Goal: Information Seeking & Learning: Find specific fact

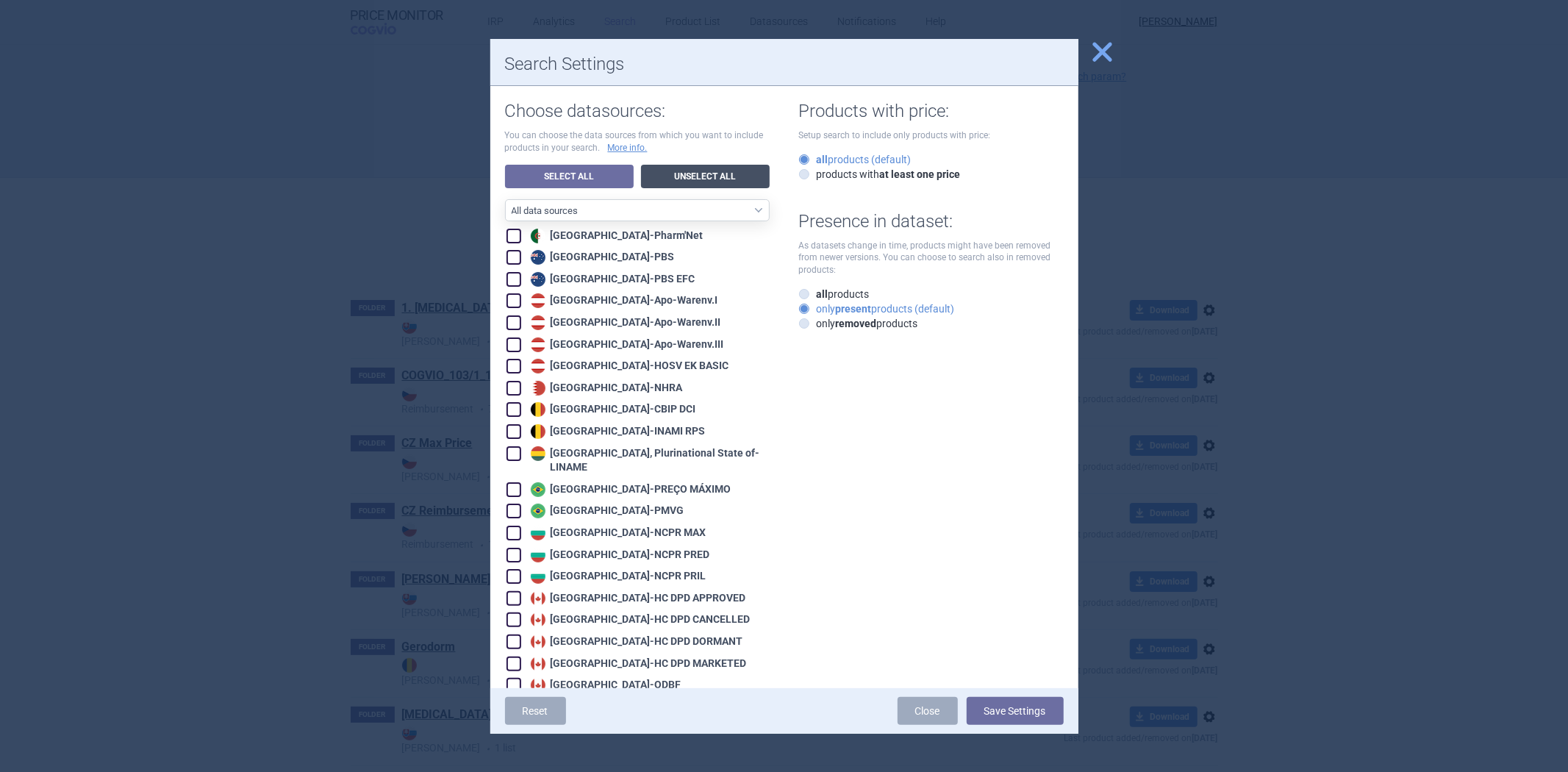
click at [728, 177] on link "Unselect All" at bounding box center [704, 176] width 128 height 24
checkbox input "false"
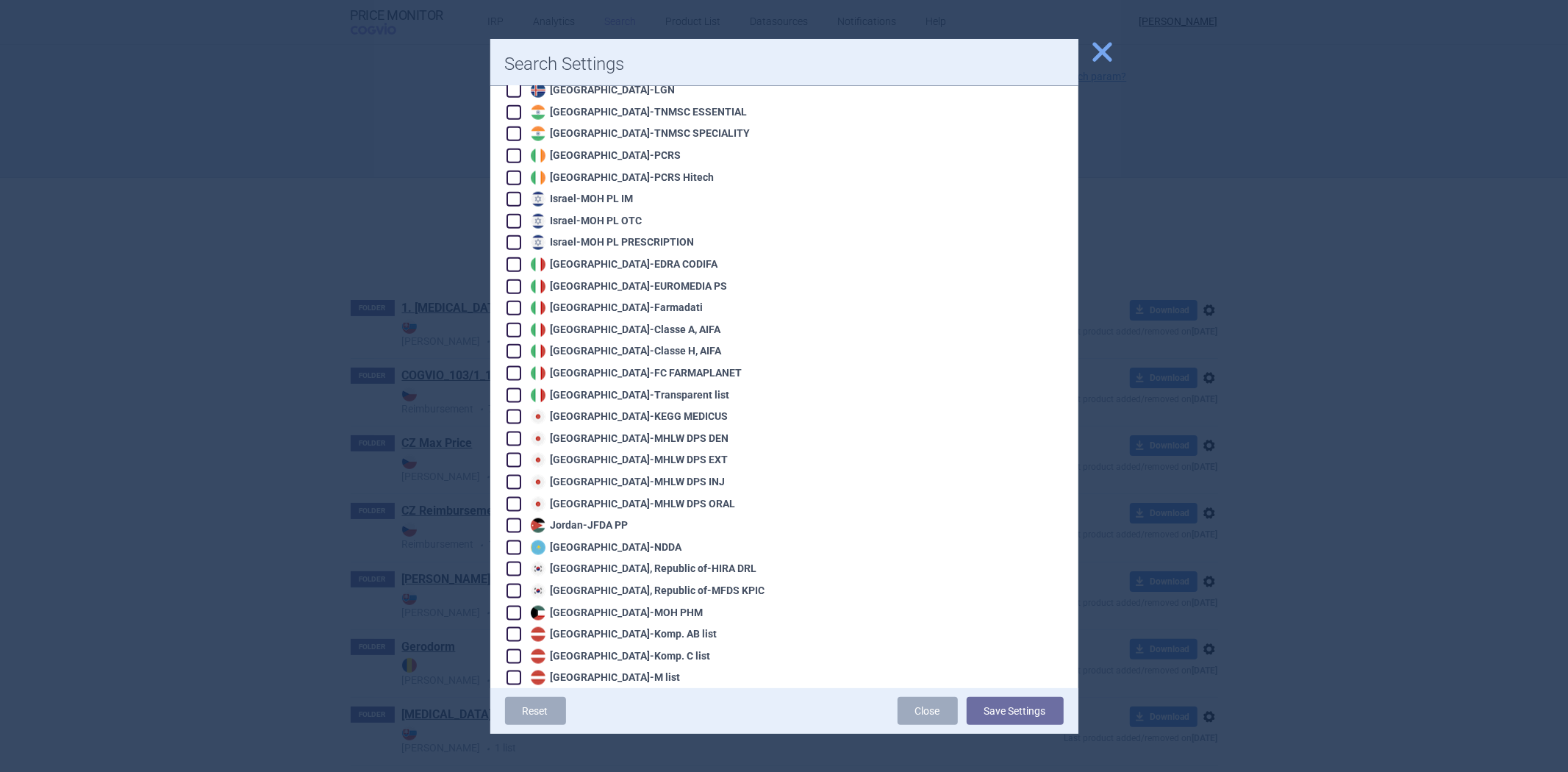
click at [623, 409] on div "Japan - KEGG MEDICUS" at bounding box center [628, 417] width 201 height 15
checkbox input "true"
click at [1001, 717] on button "Save Settings" at bounding box center [1015, 711] width 97 height 28
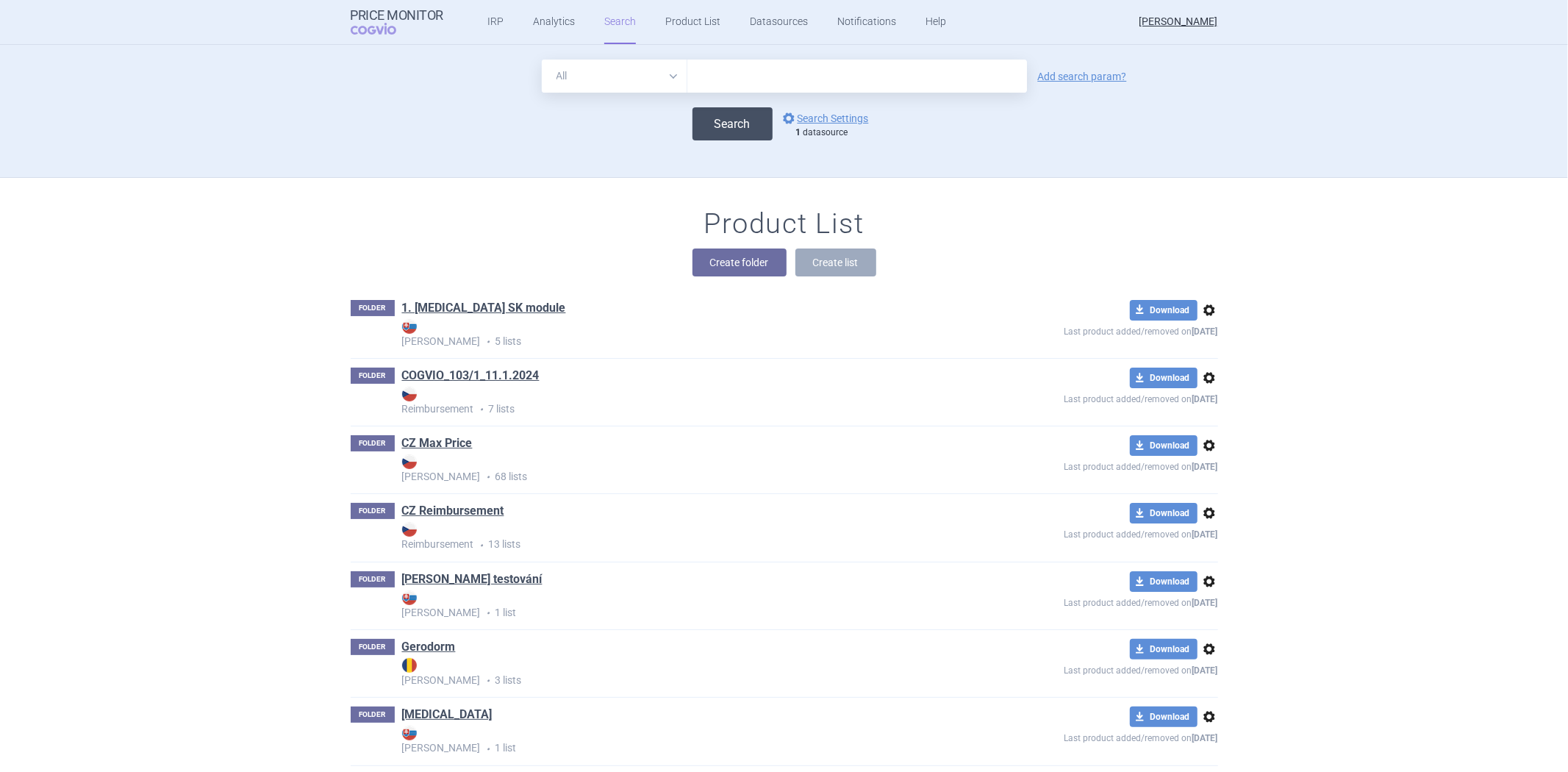
click at [718, 108] on button "Search" at bounding box center [732, 123] width 80 height 33
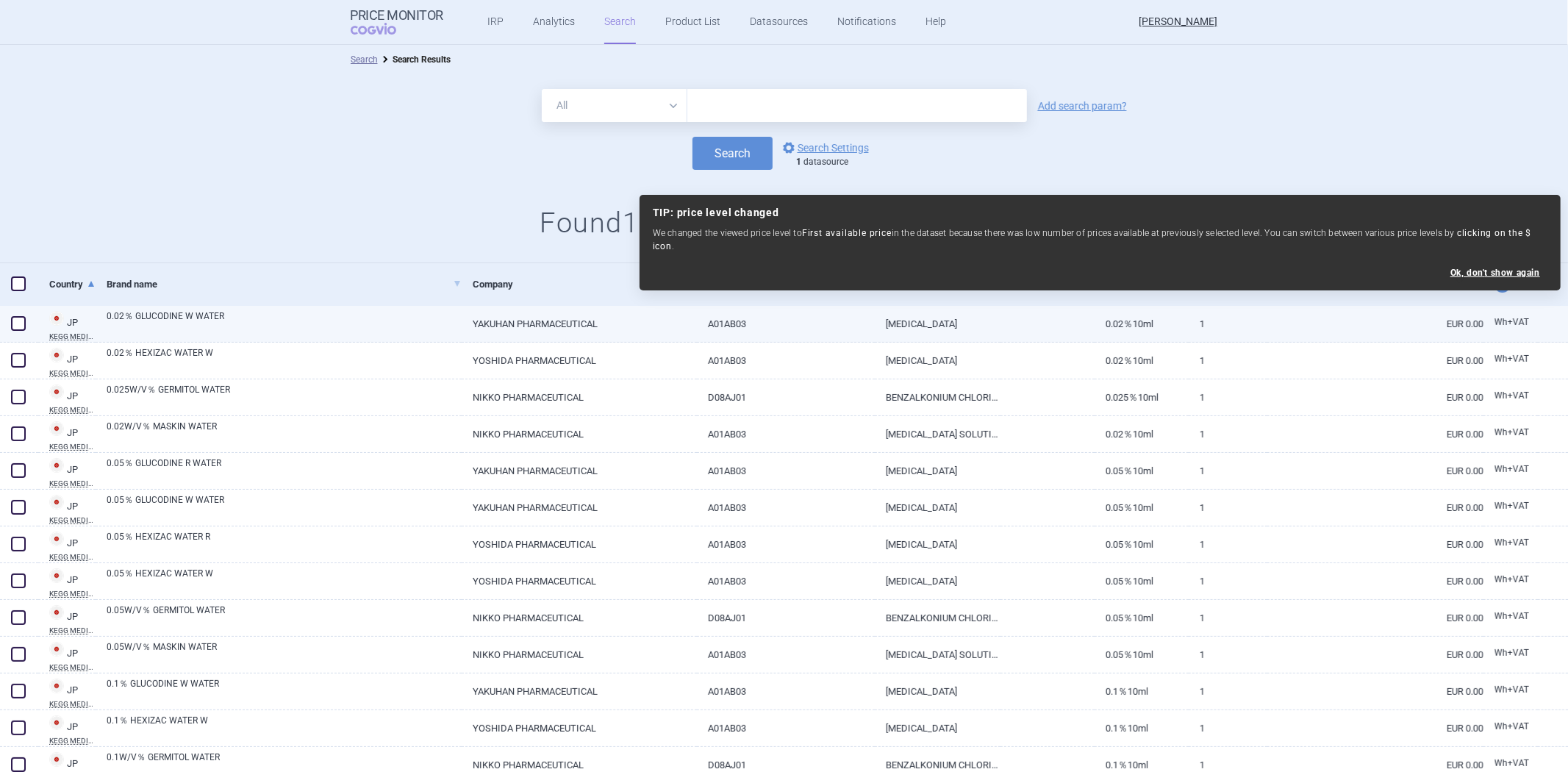
click at [744, 319] on link "A01AB03" at bounding box center [786, 324] width 178 height 36
select select "EUR"
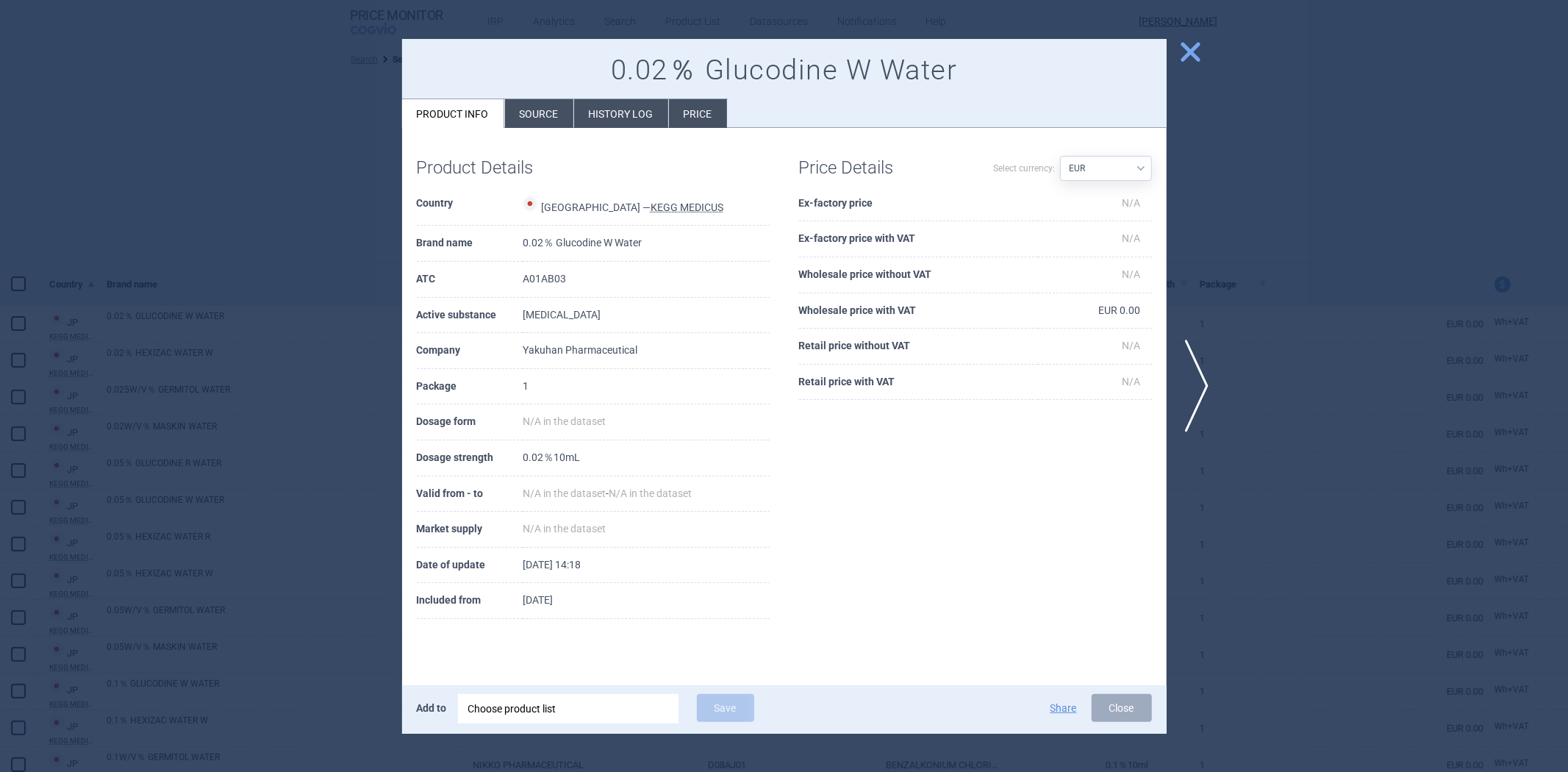
click at [534, 107] on li "Source" at bounding box center [539, 113] width 69 height 29
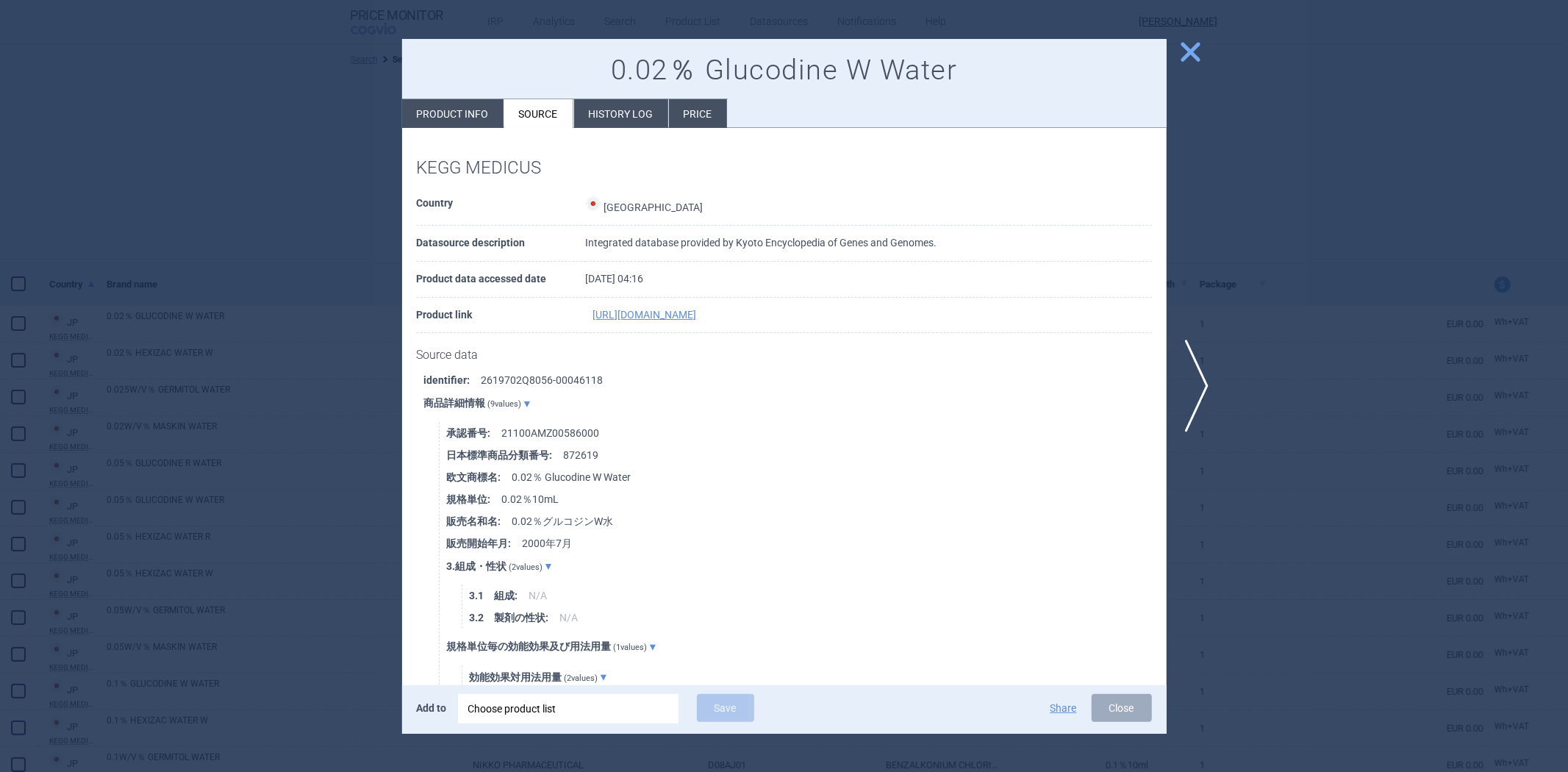
click at [579, 435] on li "承認番号 : 21100AMZ00586000" at bounding box center [806, 432] width 720 height 22
copy li "21100AMZ00586000"
click at [270, 297] on div at bounding box center [784, 386] width 1568 height 772
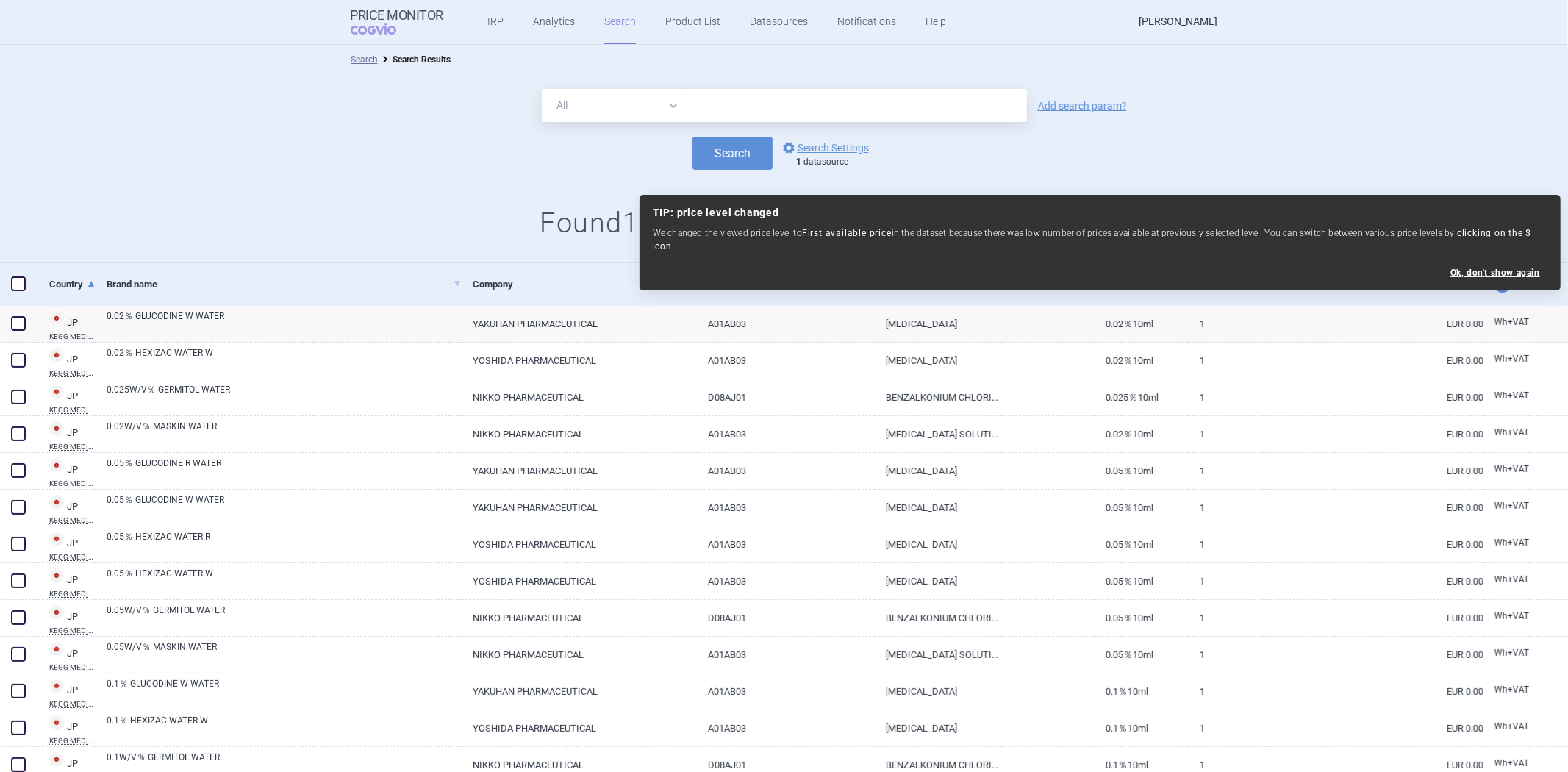
click at [767, 101] on input "text" at bounding box center [857, 105] width 340 height 33
paste input "21100AMZ00586000"
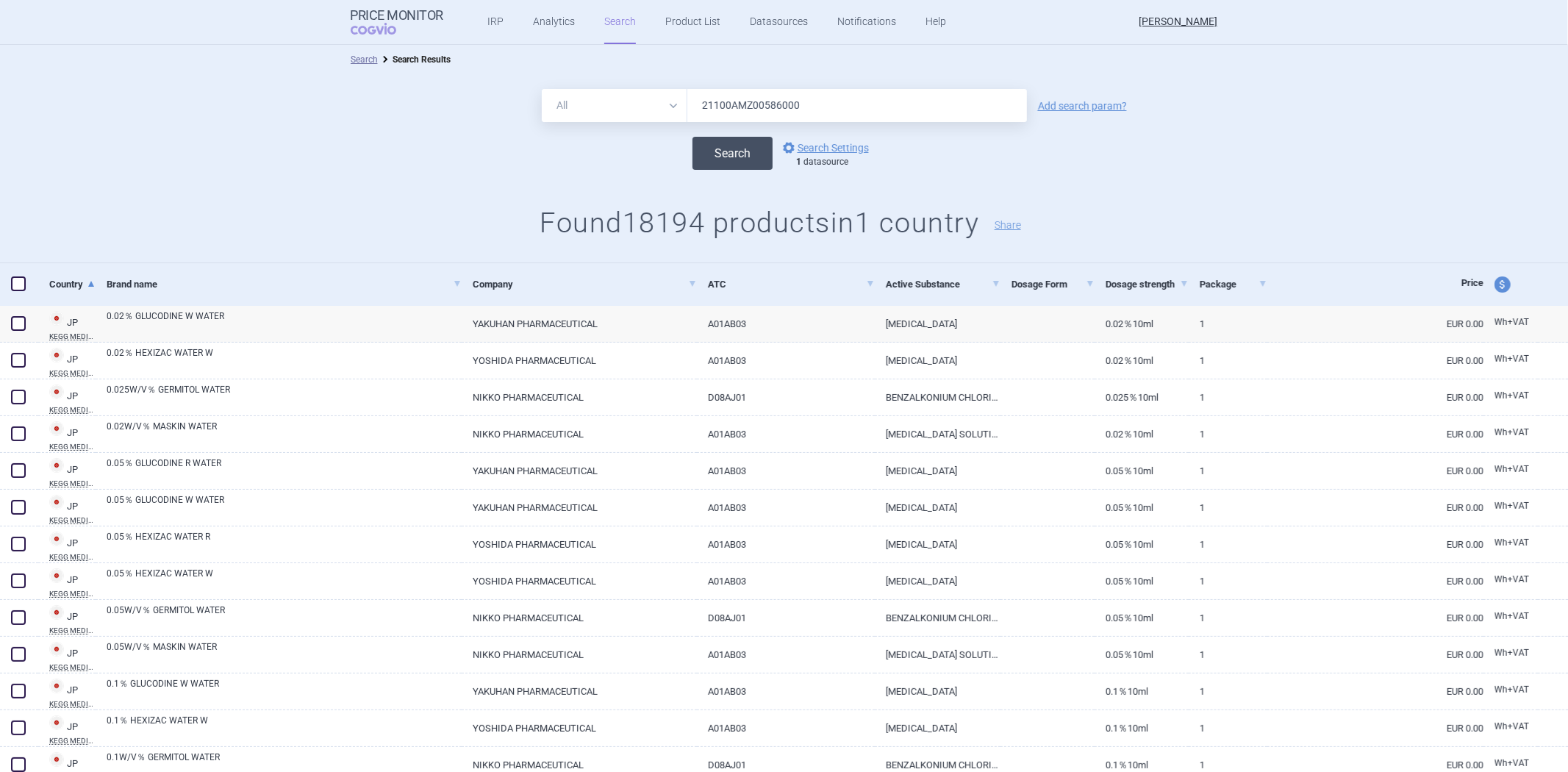
type input "21100AMZ00586000"
click at [721, 158] on button "Search" at bounding box center [732, 153] width 80 height 33
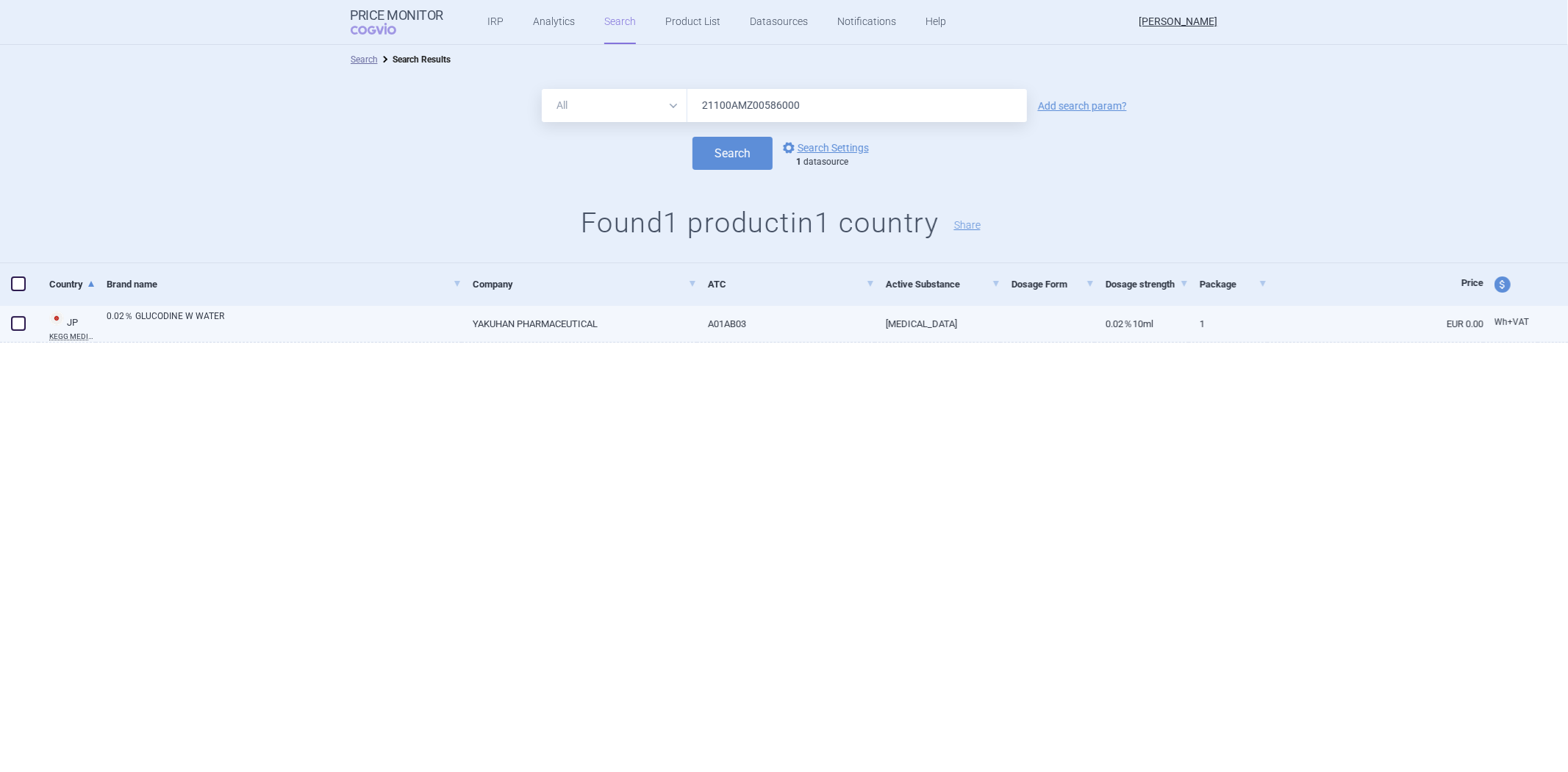
click at [701, 312] on link "A01AB03" at bounding box center [786, 324] width 178 height 36
select select "EUR"
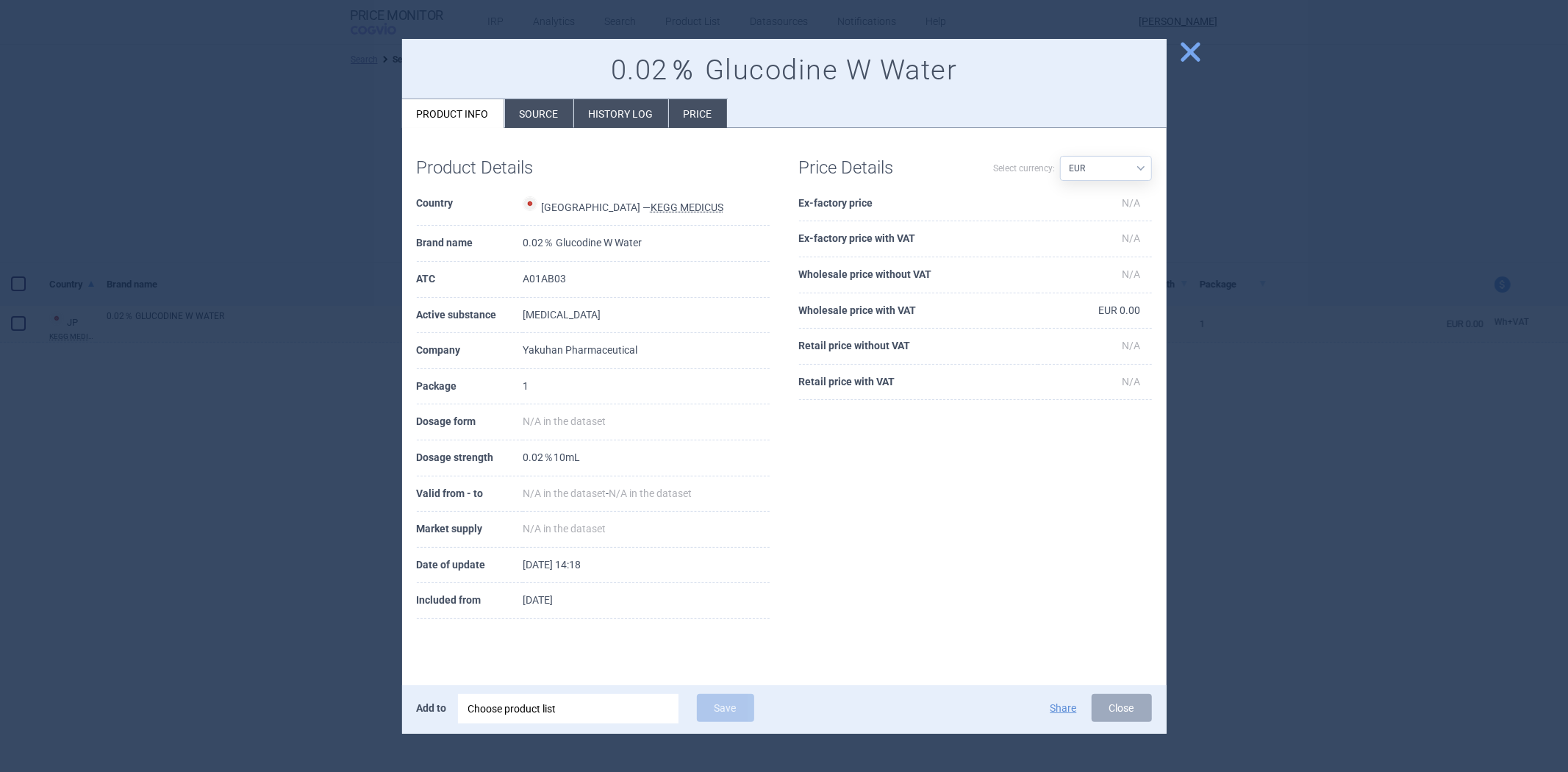
click at [549, 97] on div "0.02％ Glucodine W Water Product info Source History log Price" at bounding box center [784, 84] width 765 height 90
click at [547, 106] on li "Source" at bounding box center [539, 113] width 69 height 29
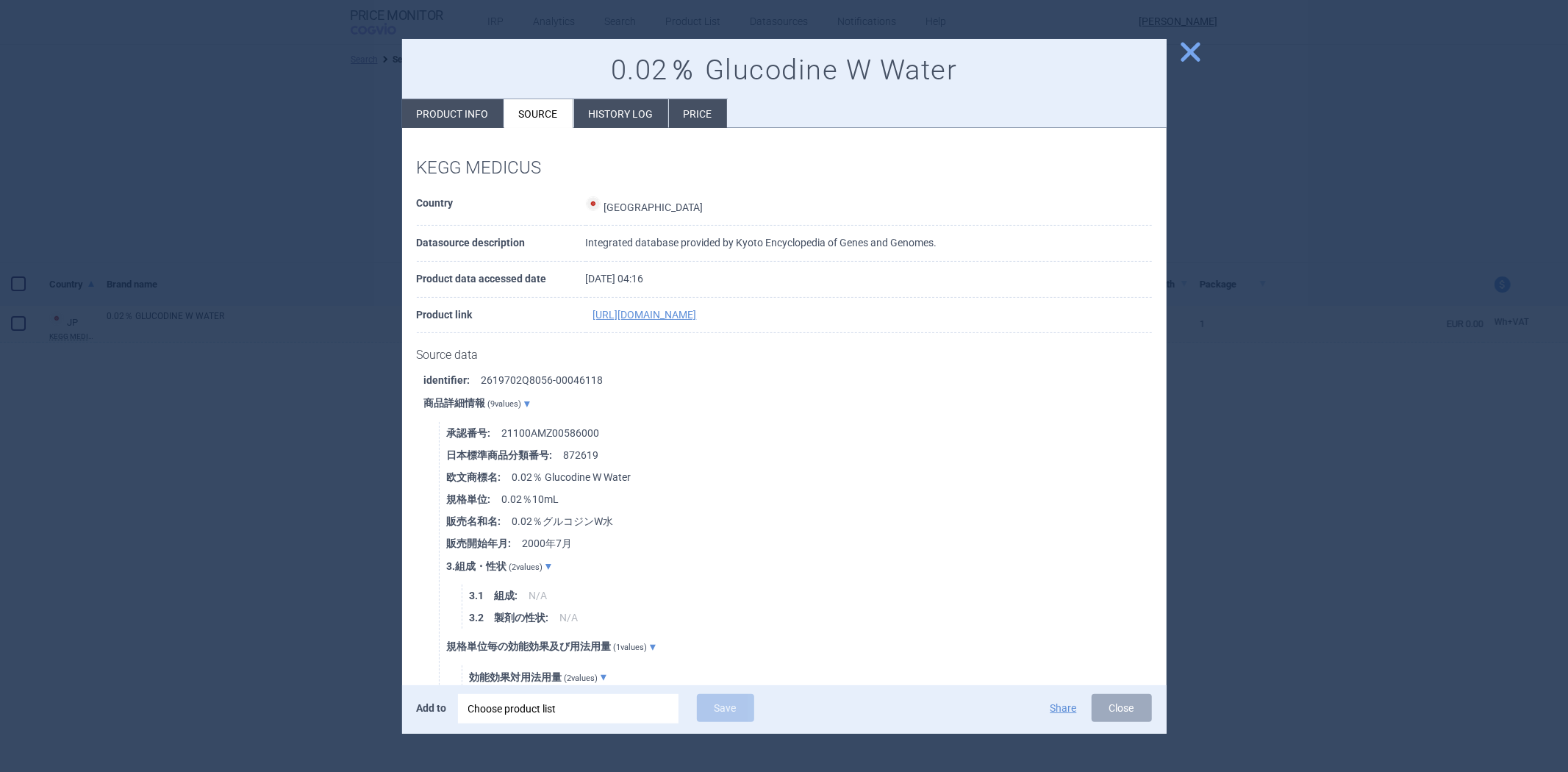
click at [239, 238] on div at bounding box center [784, 386] width 1568 height 772
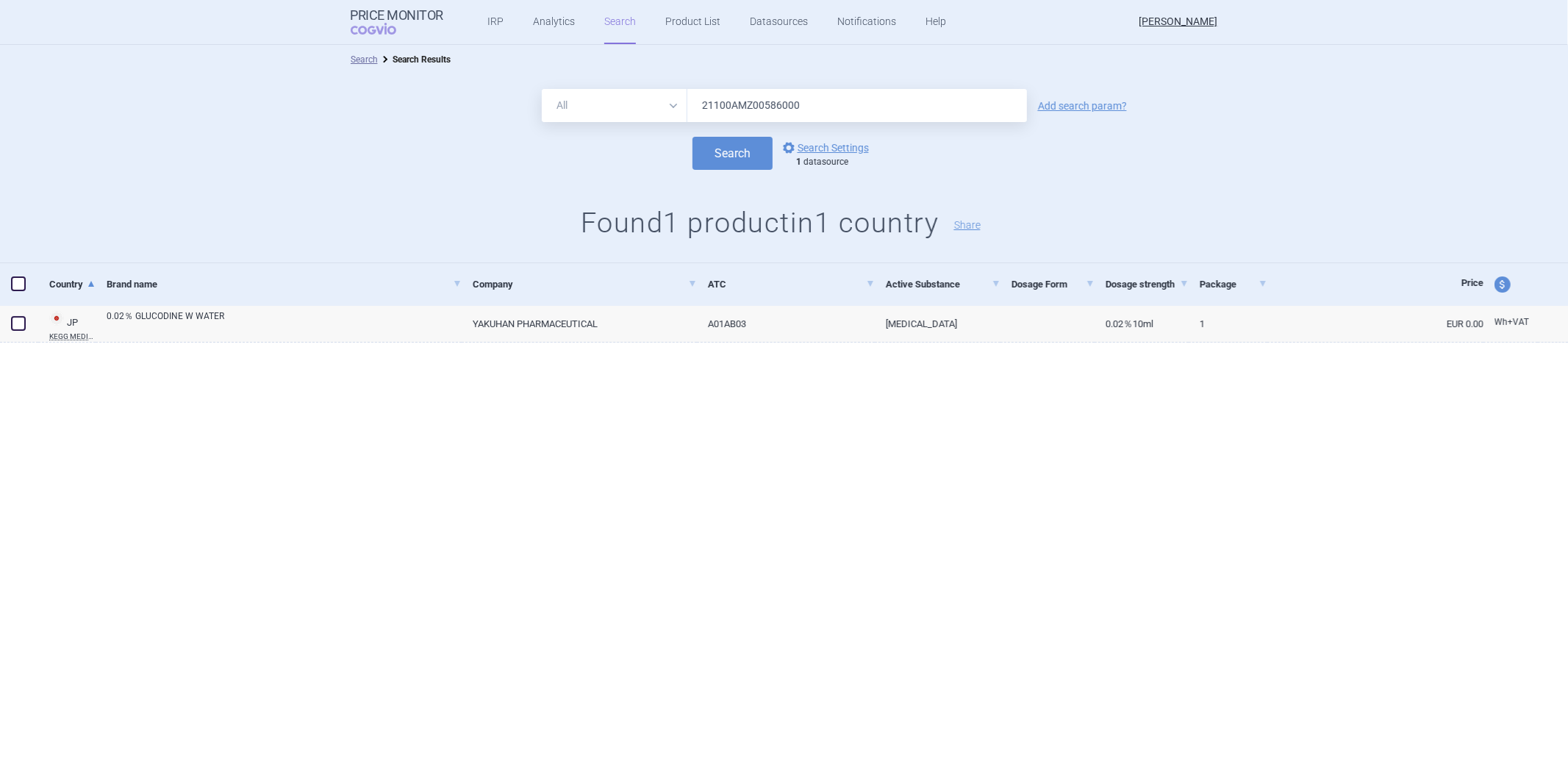
click at [816, 110] on input "21100AMZ00586000" at bounding box center [857, 105] width 340 height 33
click at [692, 136] on button "Search" at bounding box center [732, 153] width 80 height 33
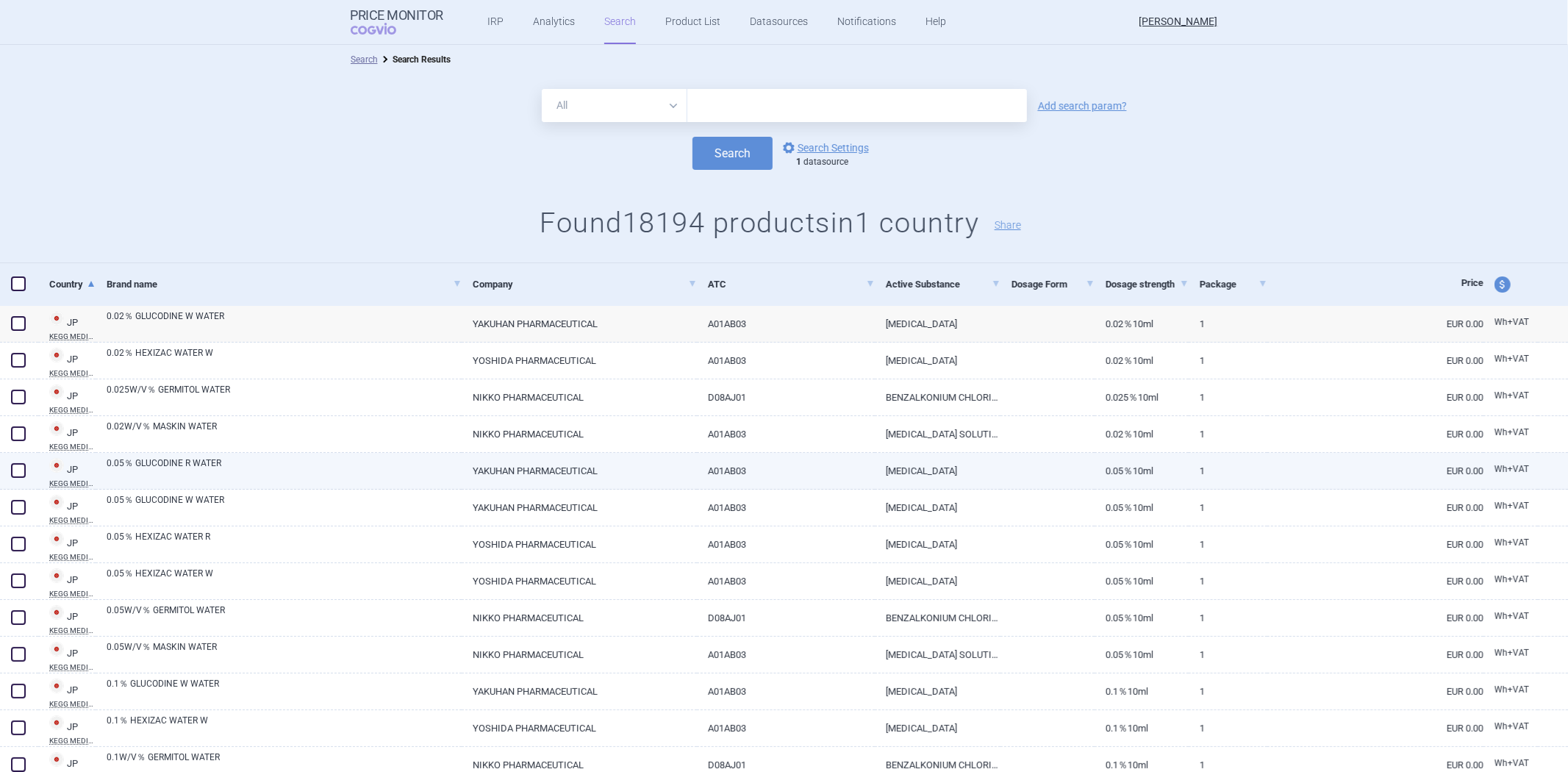
click at [356, 488] on div "0.05％ GLUCODINE R WATER" at bounding box center [279, 471] width 366 height 37
click at [368, 473] on link "0.05％ GLUCODINE R WATER" at bounding box center [284, 470] width 355 height 26
select select "EUR"
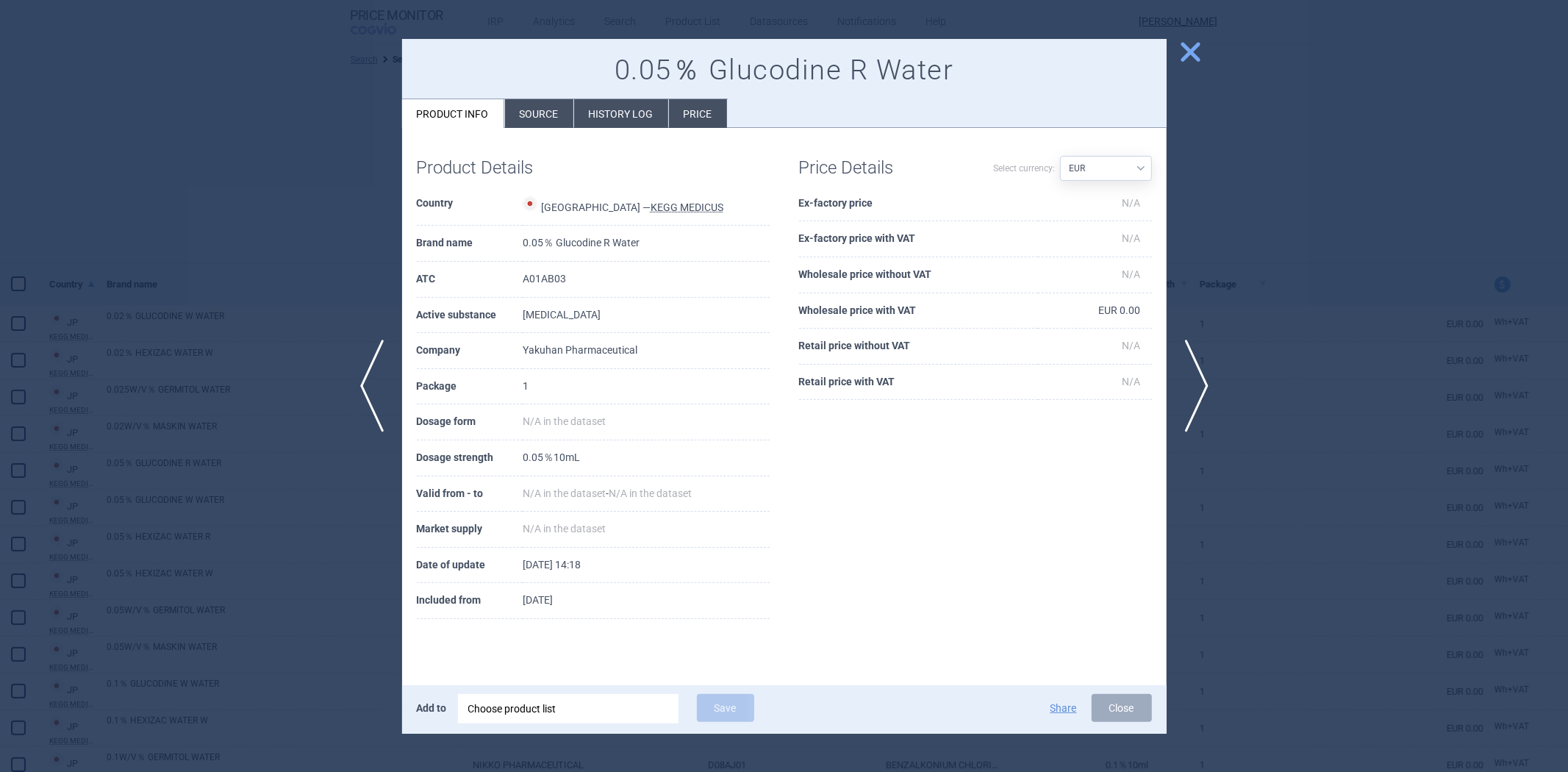
click at [519, 112] on li "Source" at bounding box center [539, 113] width 69 height 29
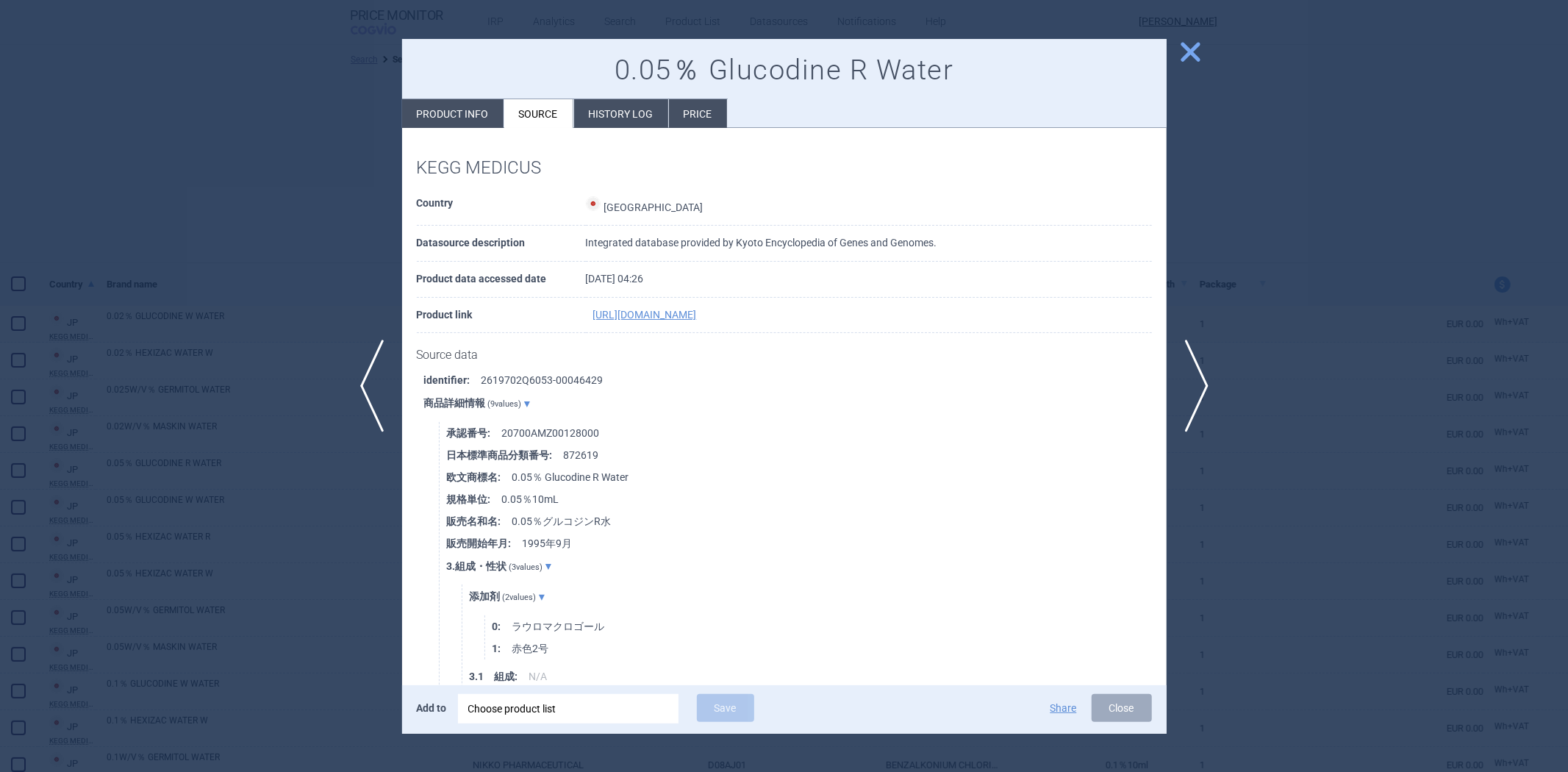
click at [582, 434] on li "承認番号 : 20700AMZ00128000" at bounding box center [806, 432] width 720 height 22
copy li "20700AMZ00128000"
click at [228, 216] on div at bounding box center [784, 386] width 1568 height 772
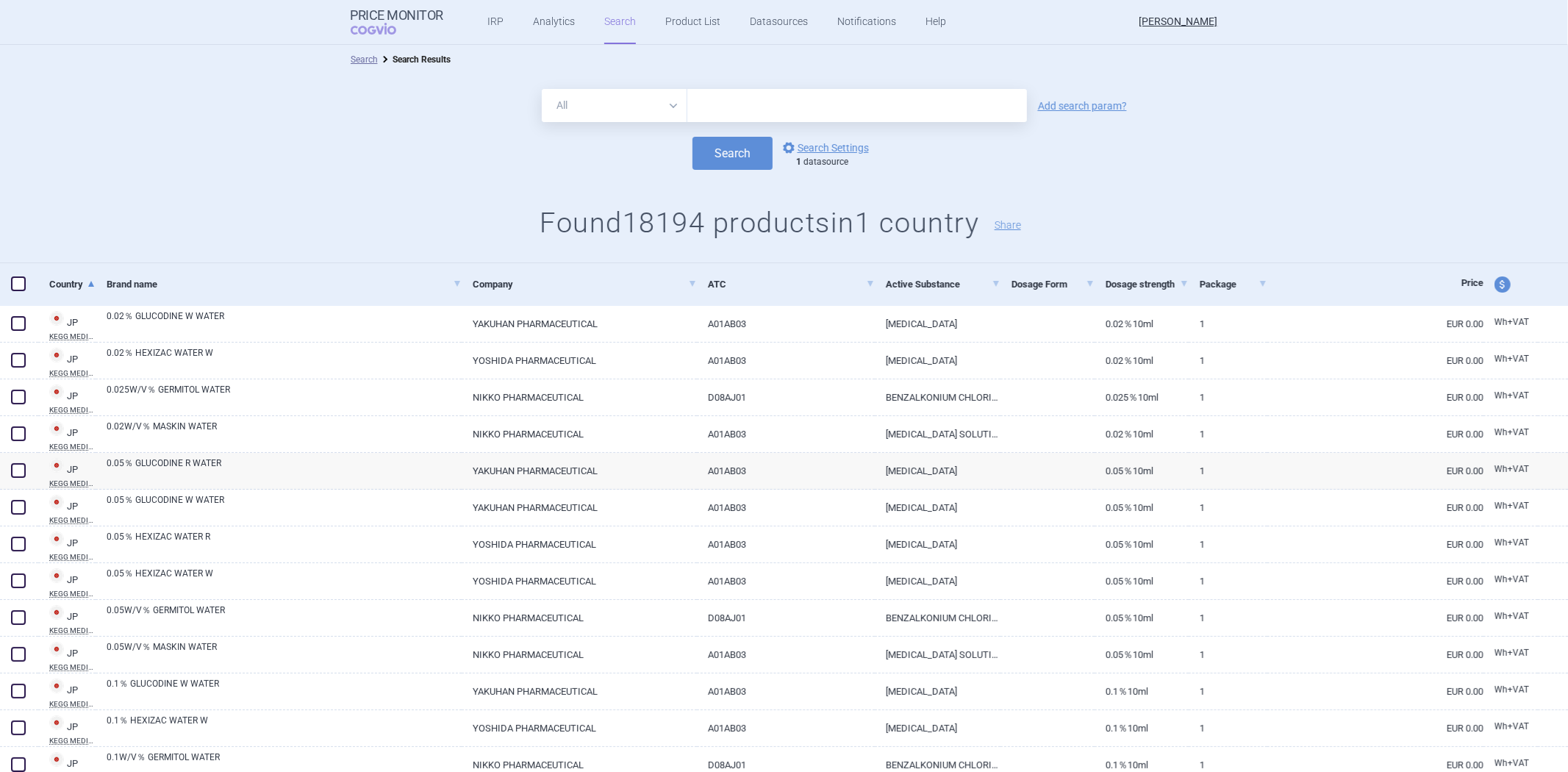
click at [751, 96] on input "text" at bounding box center [857, 105] width 340 height 33
paste input "20700AMZ00128000"
type input "20700AMZ00128000"
click at [728, 144] on button "Search" at bounding box center [732, 153] width 80 height 33
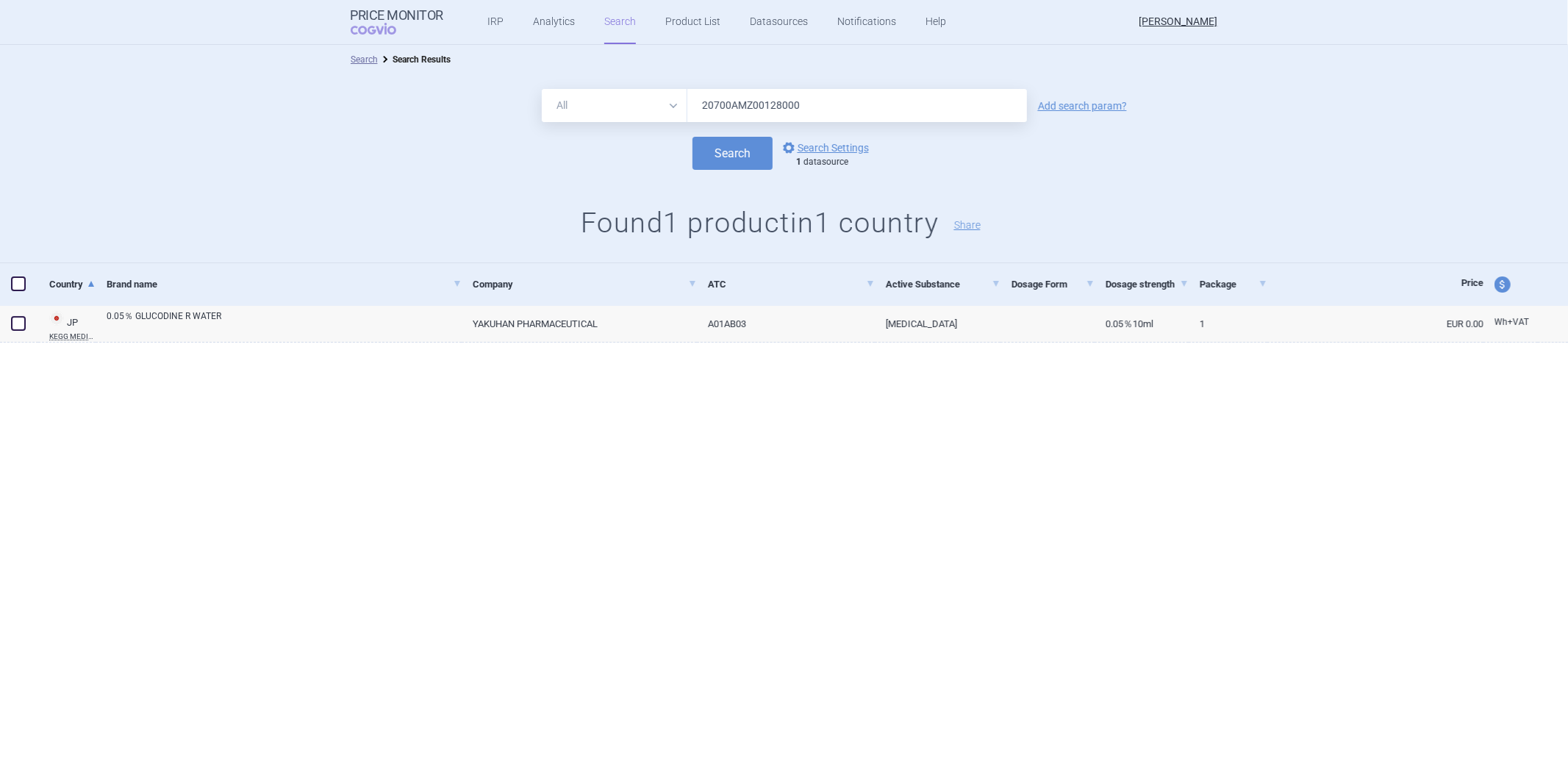
click at [822, 108] on input "20700AMZ00128000" at bounding box center [857, 105] width 340 height 33
click at [692, 136] on button "Search" at bounding box center [732, 153] width 80 height 33
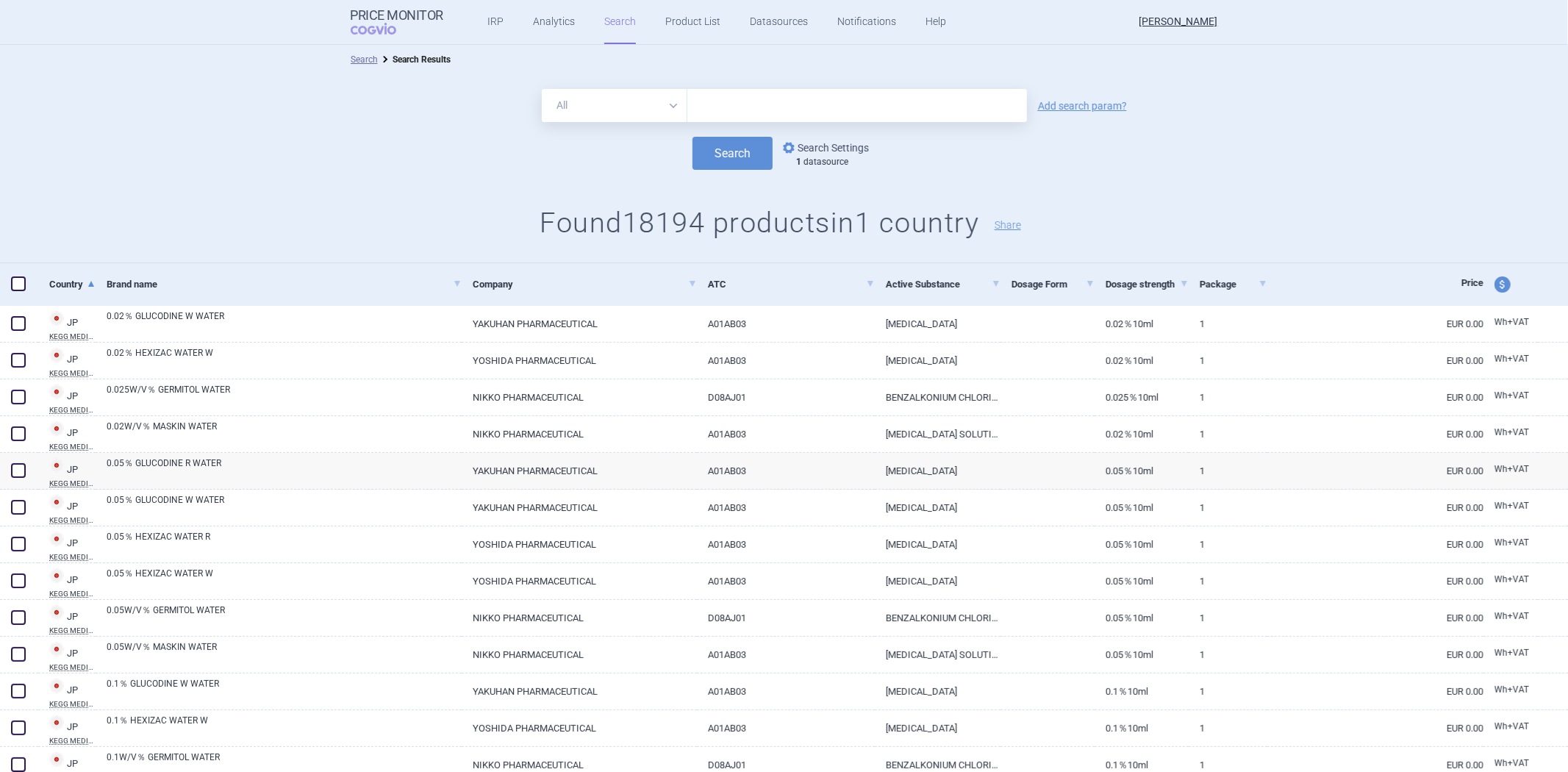
click at [829, 155] on link "options Search Settings" at bounding box center [824, 148] width 89 height 18
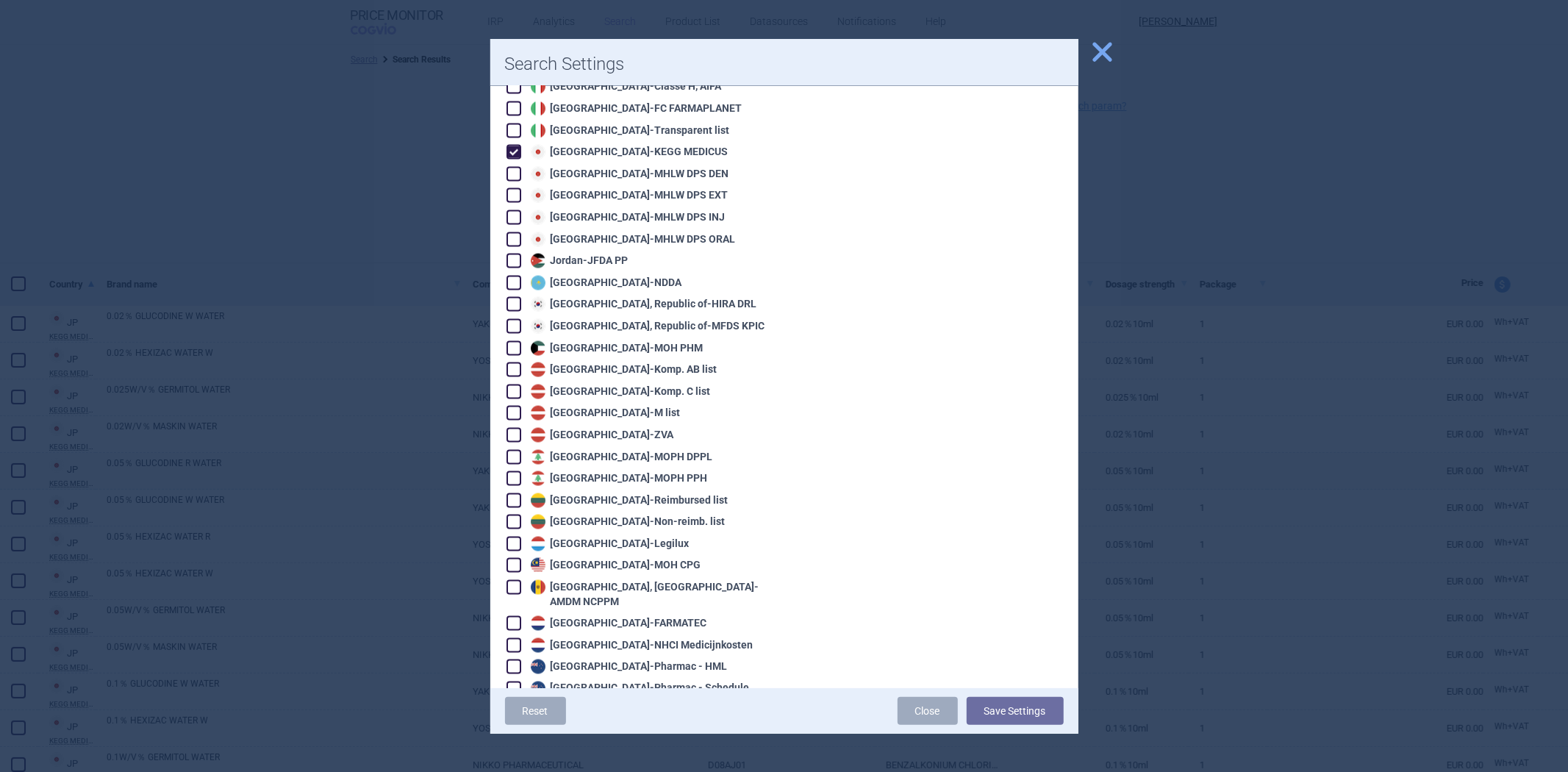
scroll to position [1633, 0]
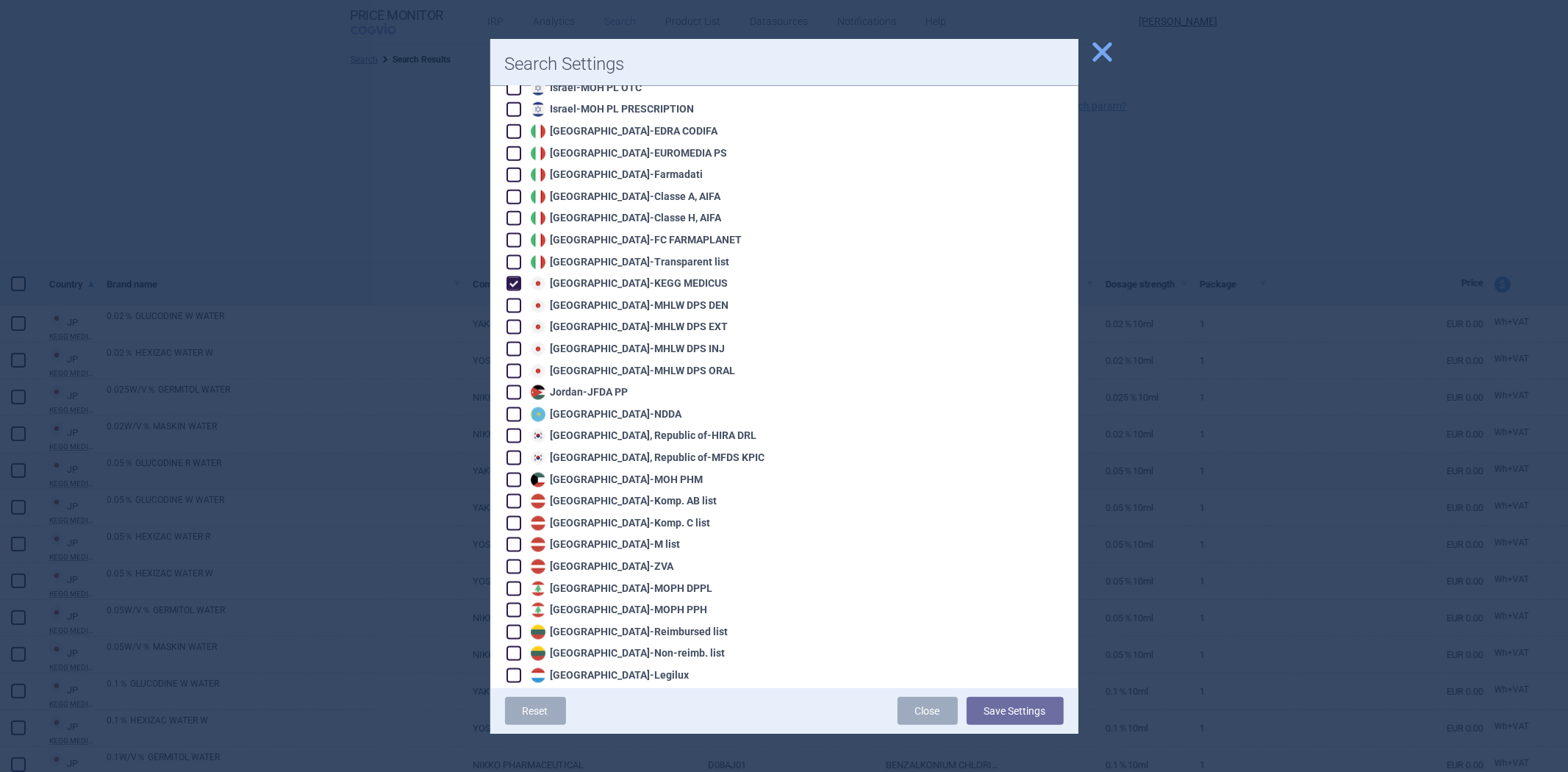
click at [614, 276] on div "Japan - KEGG MEDICUS" at bounding box center [628, 283] width 201 height 15
checkbox input "false"
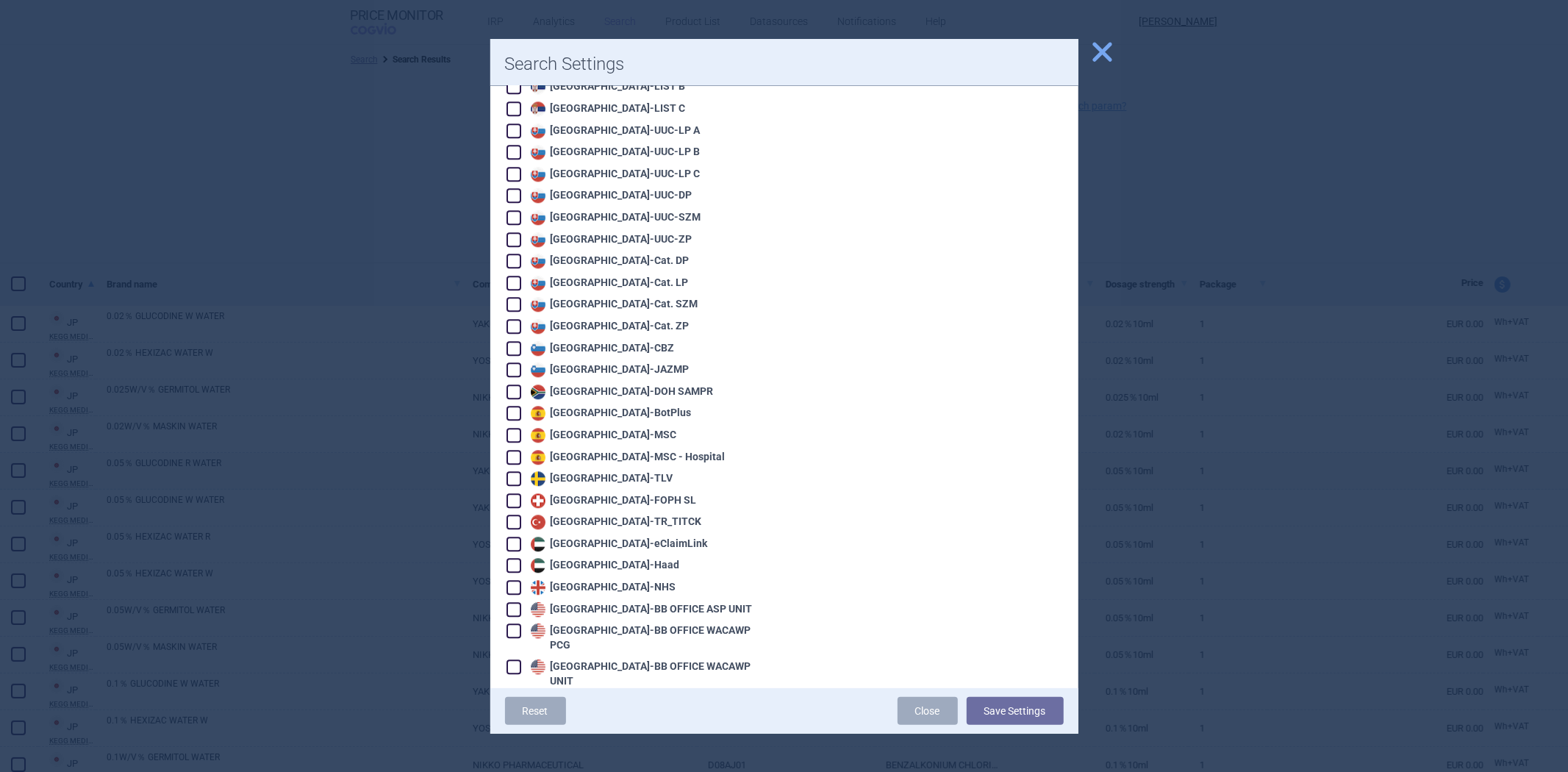
scroll to position [3069, 0]
drag, startPoint x: 585, startPoint y: 480, endPoint x: 599, endPoint y: 494, distance: 19.8
click at [585, 579] on div "United Kingdom - NHS" at bounding box center [601, 587] width 150 height 15
checkbox input "true"
drag, startPoint x: 986, startPoint y: 710, endPoint x: 985, endPoint y: 701, distance: 9.1
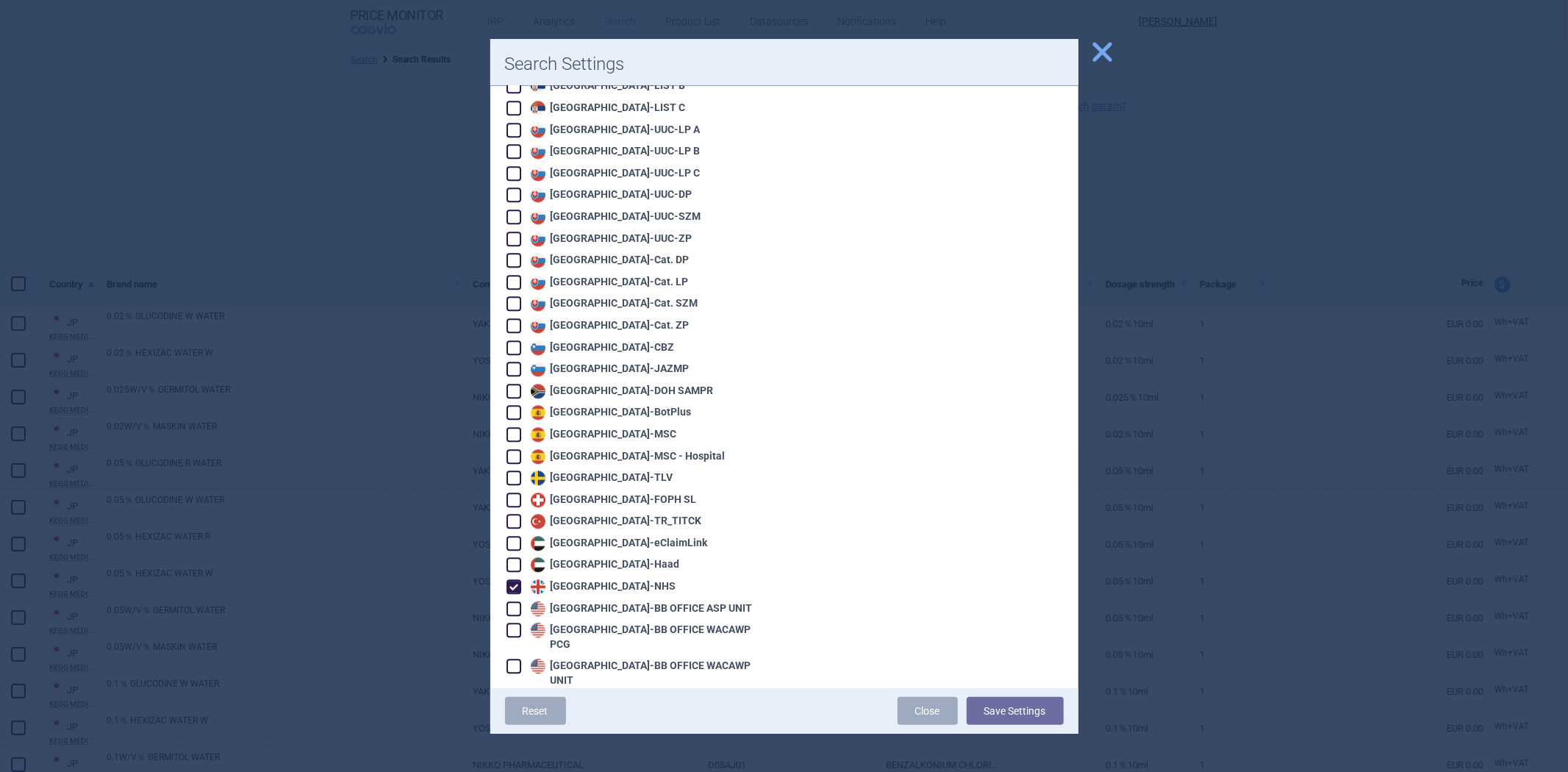
click at [986, 711] on button "Save Settings" at bounding box center [1015, 711] width 97 height 28
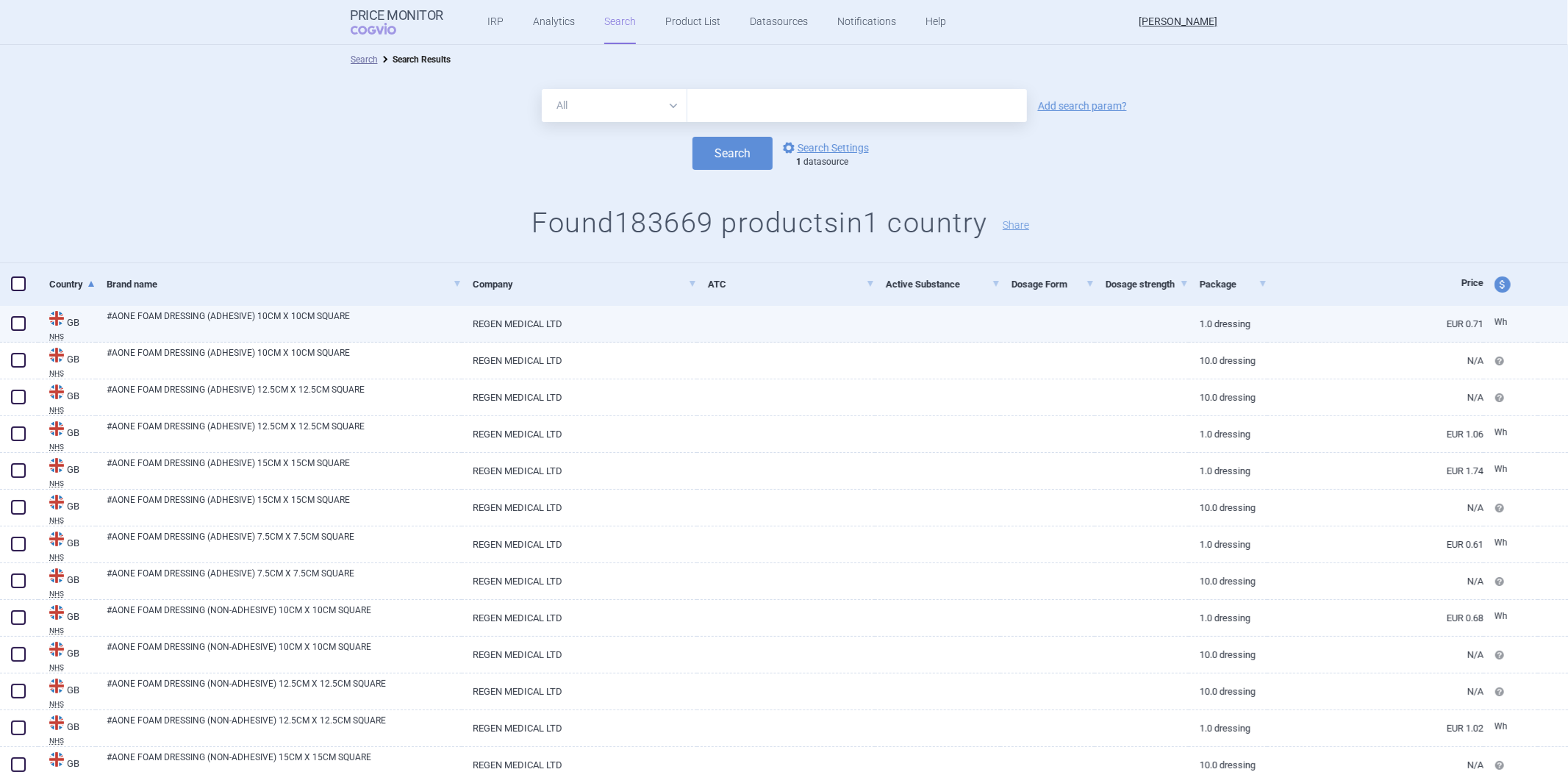
click at [684, 337] on link "REGEN MEDICAL LTD" at bounding box center [579, 324] width 235 height 36
select select "EUR"
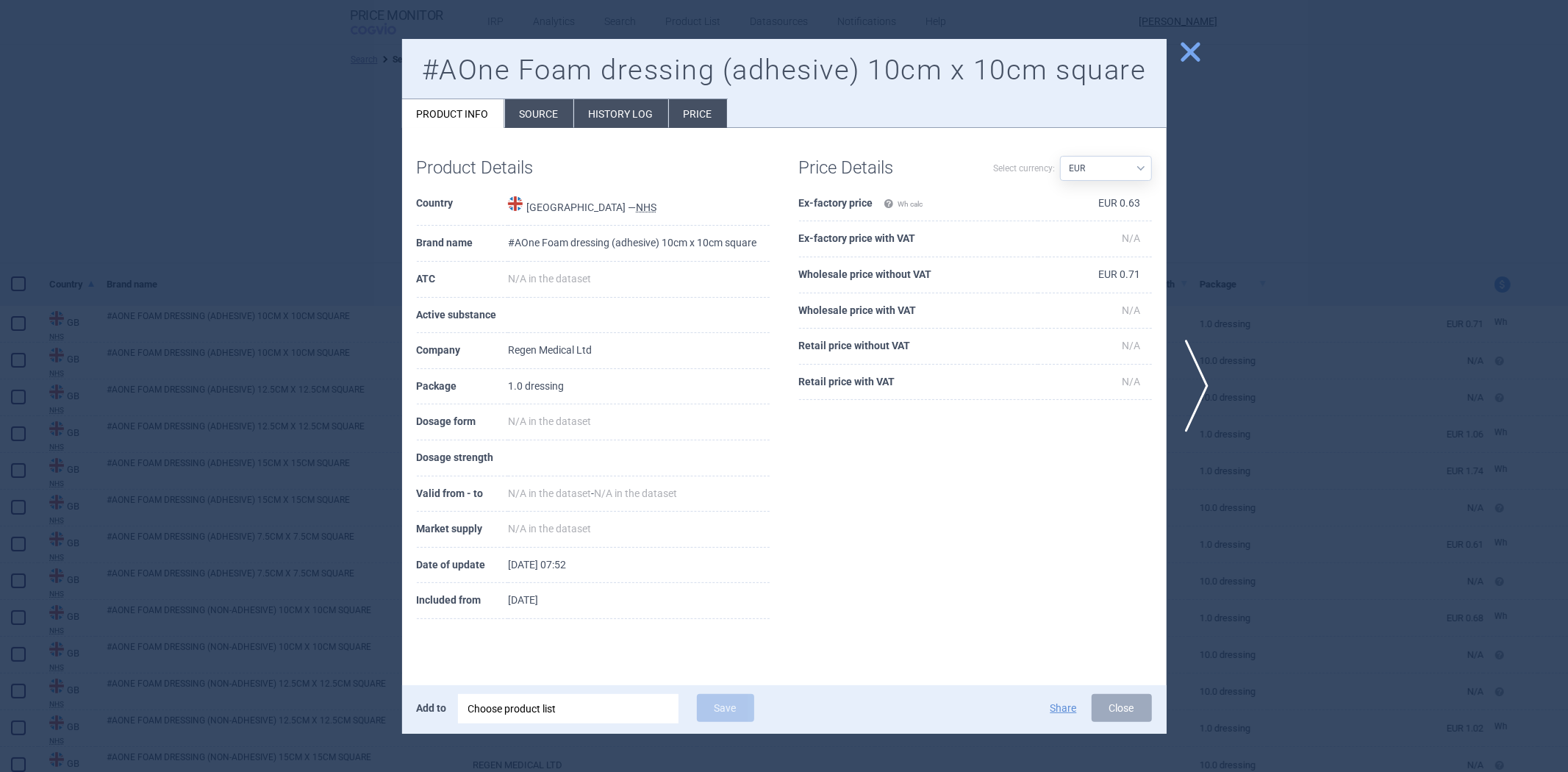
click at [540, 119] on li "Source" at bounding box center [539, 113] width 69 height 29
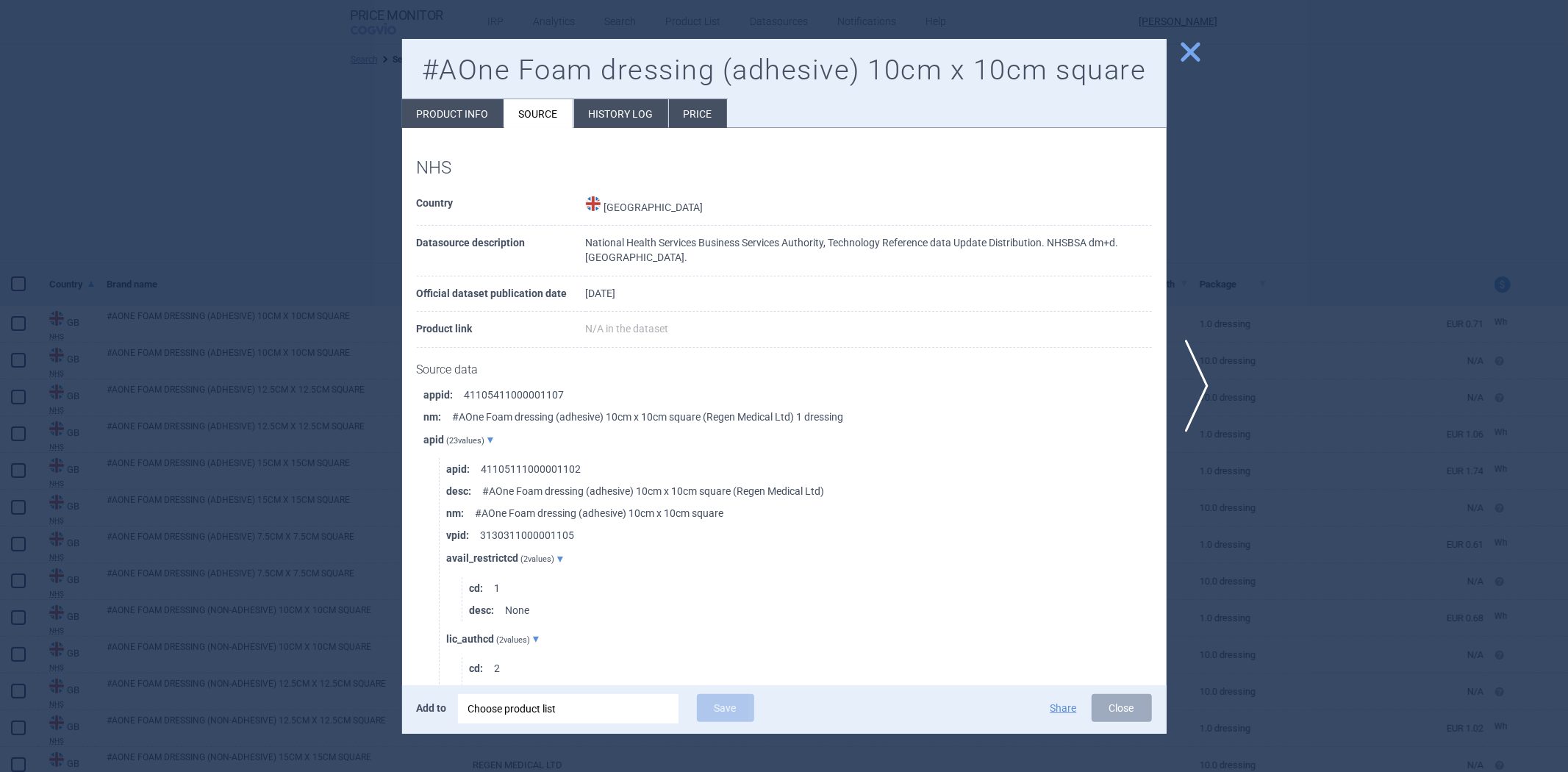
click at [547, 391] on li "appid : 41105411000001107" at bounding box center [795, 395] width 743 height 22
copy li "41105411000001107"
click at [281, 288] on div at bounding box center [784, 386] width 1568 height 772
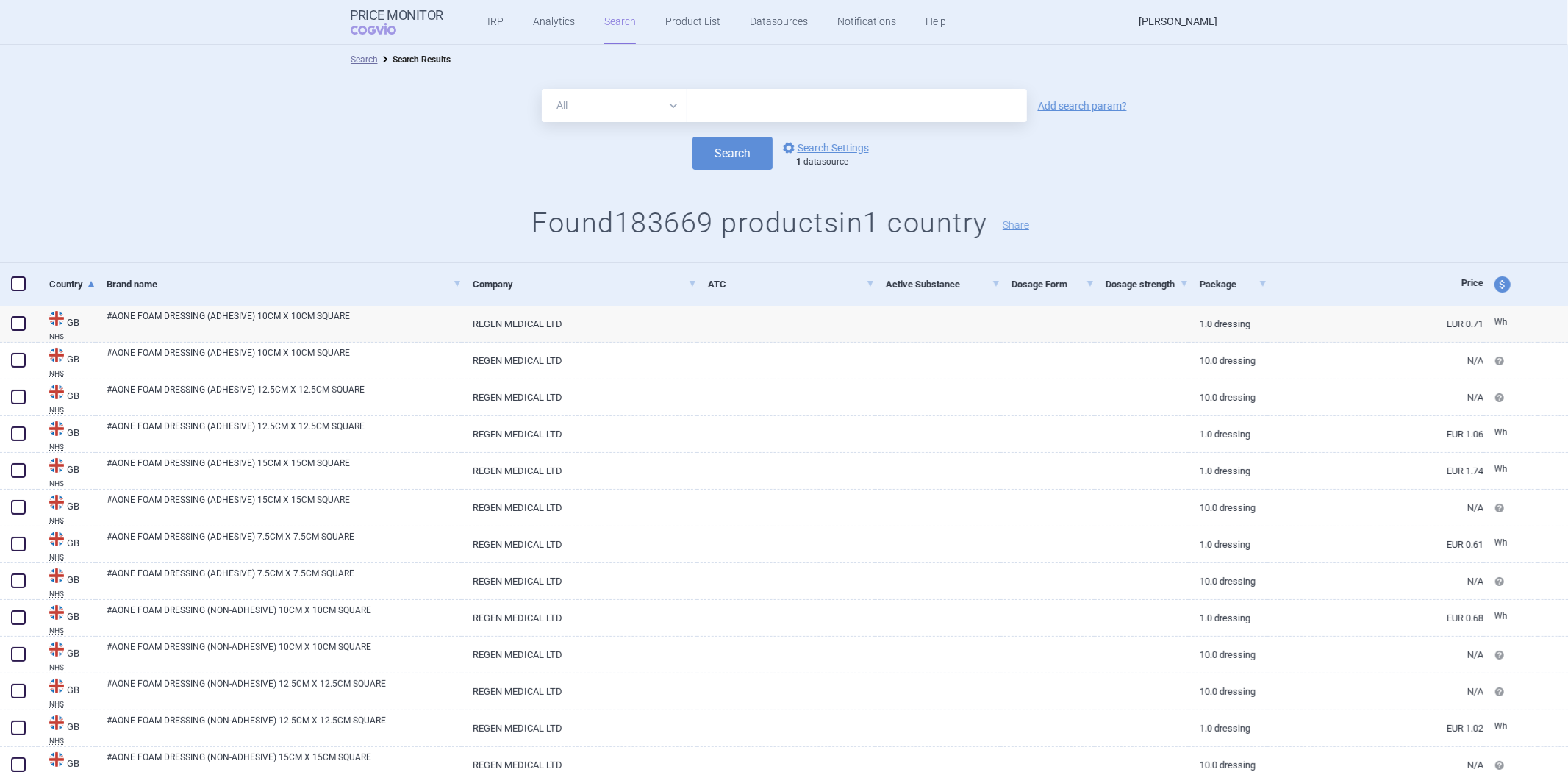
click at [708, 107] on input "text" at bounding box center [857, 105] width 340 height 33
paste input "41105411000001107"
type input "41105411000001107"
click at [726, 158] on button "Search" at bounding box center [732, 153] width 80 height 33
